Goal: Task Accomplishment & Management: Use online tool/utility

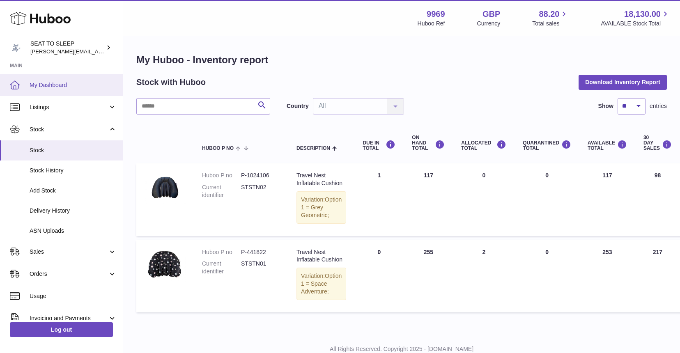
click at [51, 85] on span "My Dashboard" at bounding box center [73, 85] width 87 height 8
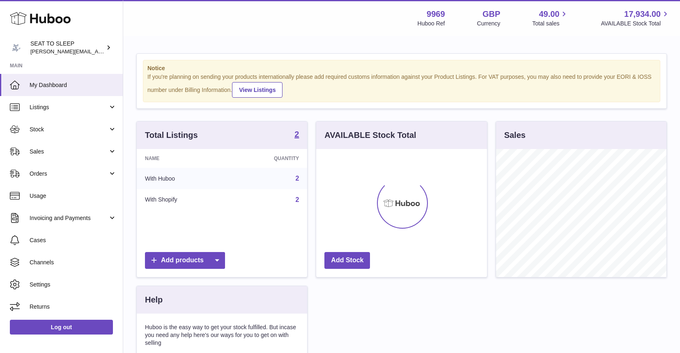
scroll to position [128, 171]
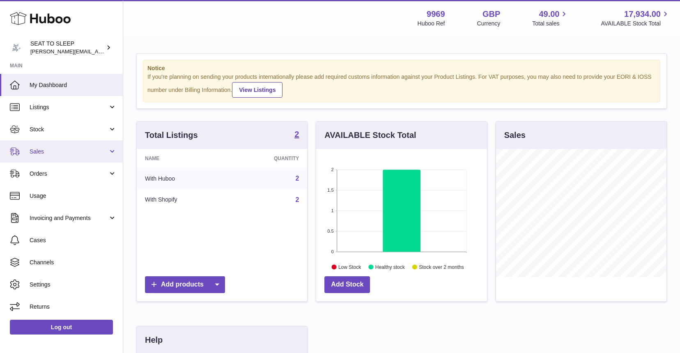
click at [51, 151] on span "Sales" at bounding box center [69, 152] width 78 height 8
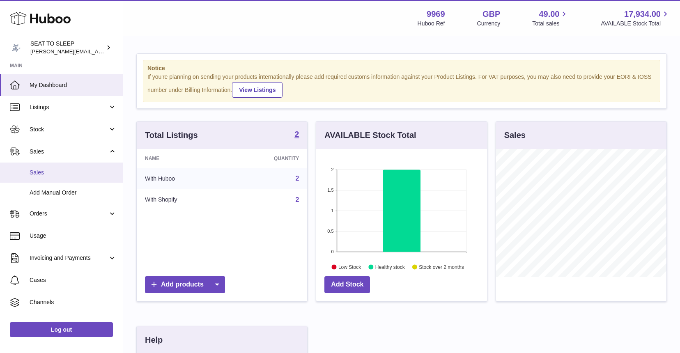
click at [50, 171] on span "Sales" at bounding box center [73, 173] width 87 height 8
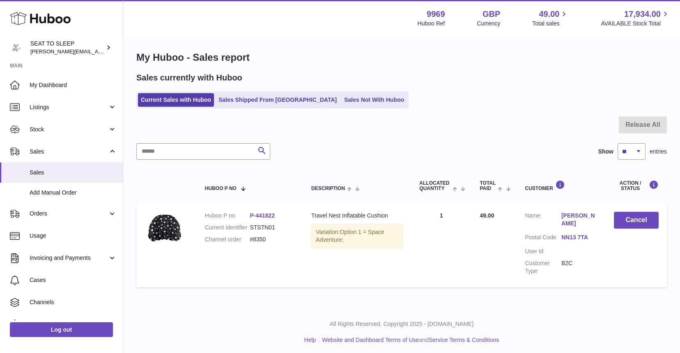
scroll to position [2, 0]
click at [584, 216] on link "[PERSON_NAME]" at bounding box center [579, 221] width 36 height 16
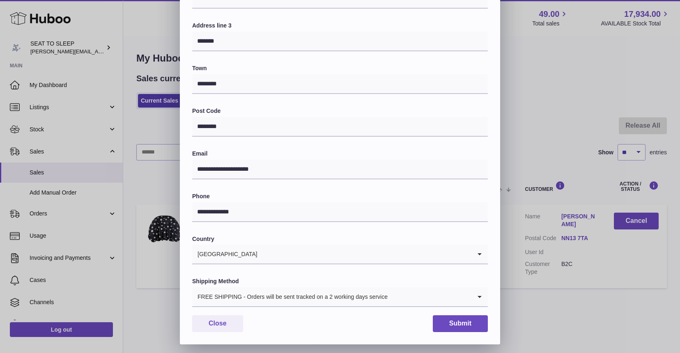
scroll to position [160, 0]
click at [272, 292] on div "FREE SHIPPING - Orders will be sent tracked on a 2 working days service" at bounding box center [331, 297] width 279 height 19
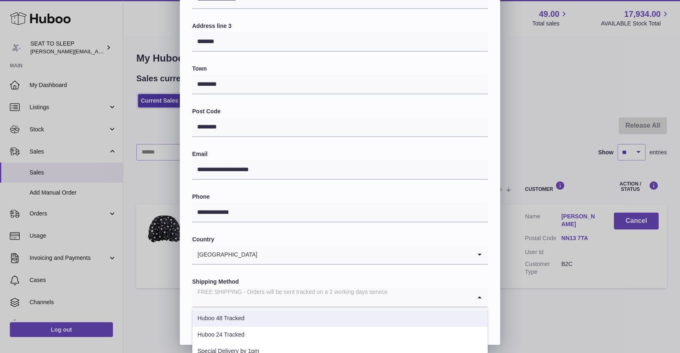
scroll to position [68, 0]
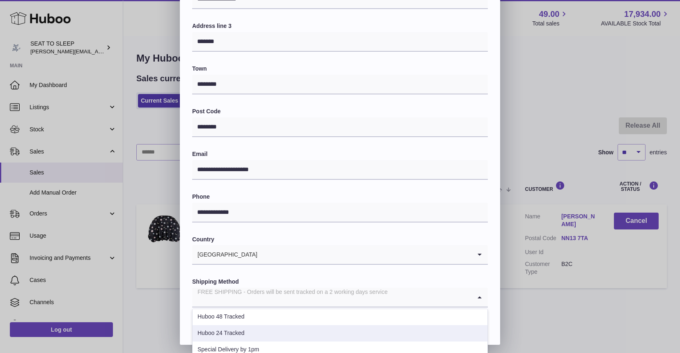
click at [243, 329] on li "Huboo 24 Tracked" at bounding box center [340, 333] width 295 height 16
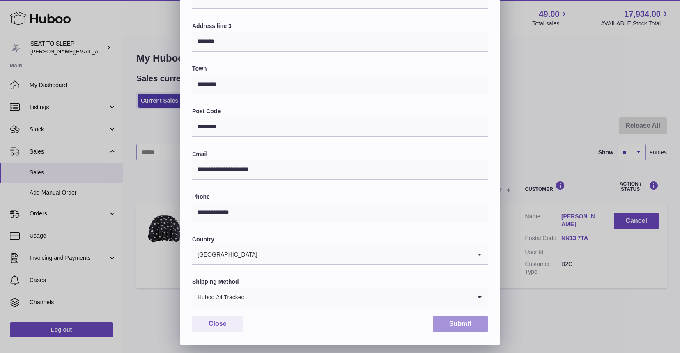
click at [475, 320] on button "Submit" at bounding box center [460, 324] width 55 height 17
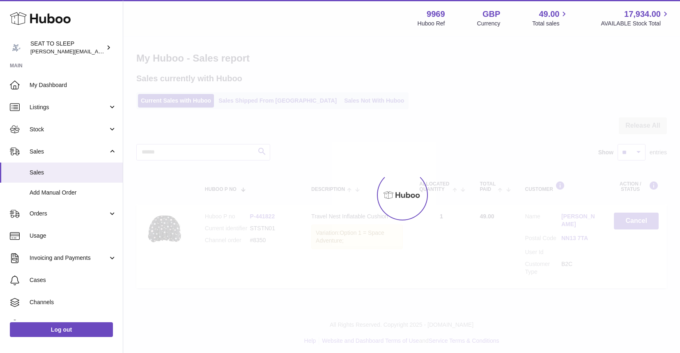
scroll to position [0, 0]
